Goal: Information Seeking & Learning: Learn about a topic

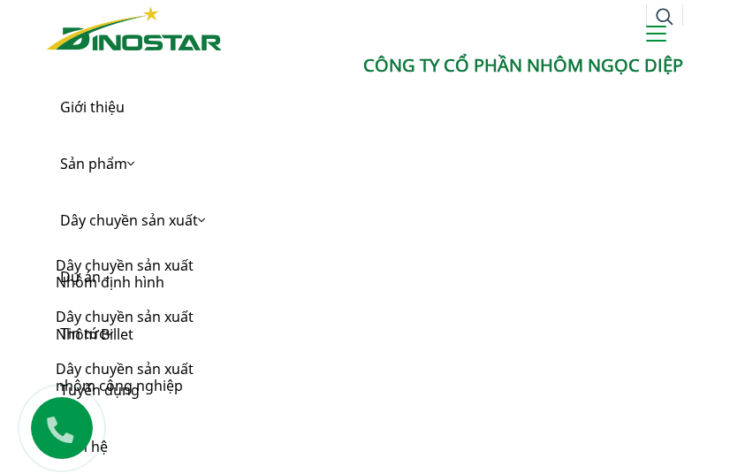
click at [604, 201] on link "Dây chuyền sản xuất" at bounding box center [365, 220] width 636 height 57
click at [428, 240] on link "Dây chuyền sản xuất" at bounding box center [365, 220] width 636 height 57
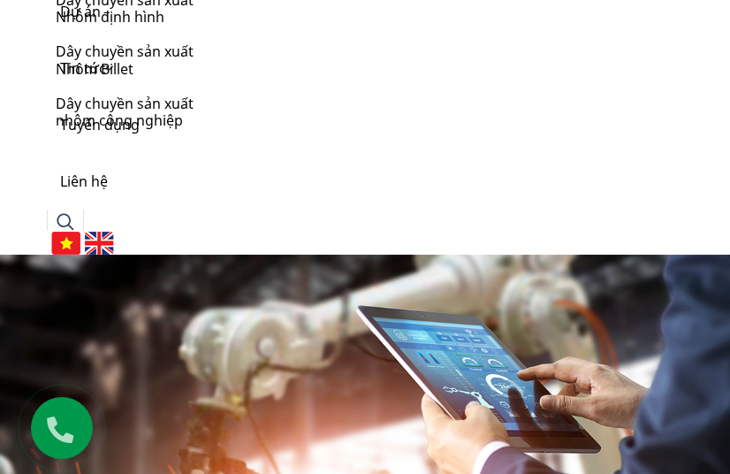
scroll to position [442, 0]
